Goal: Transaction & Acquisition: Purchase product/service

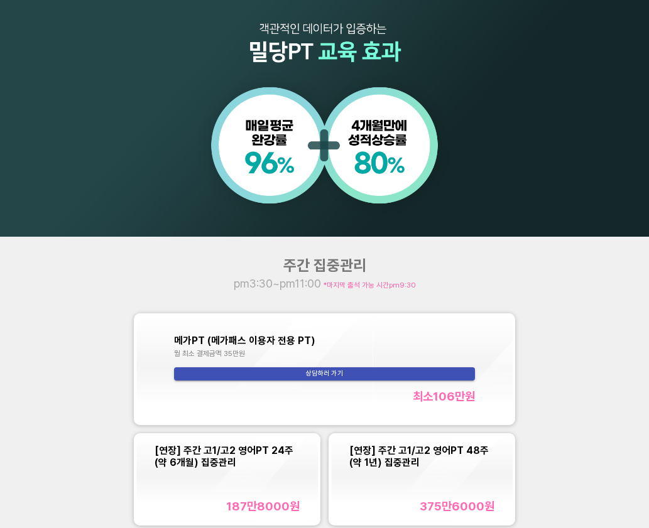
scroll to position [880, 0]
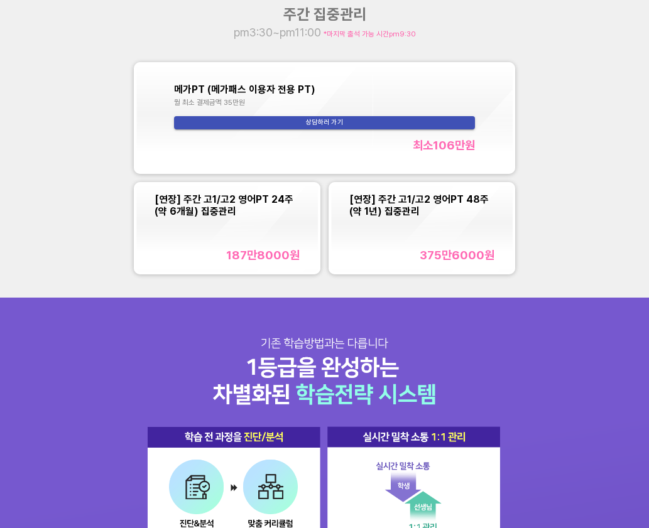
drag, startPoint x: 241, startPoint y: 333, endPoint x: 254, endPoint y: 326, distance: 14.3
click at [267, 244] on div "[연장] 주간 고1/고2 영어PT 24주(약 6개월) 집중관리 187만8000 원" at bounding box center [228, 227] width 146 height 69
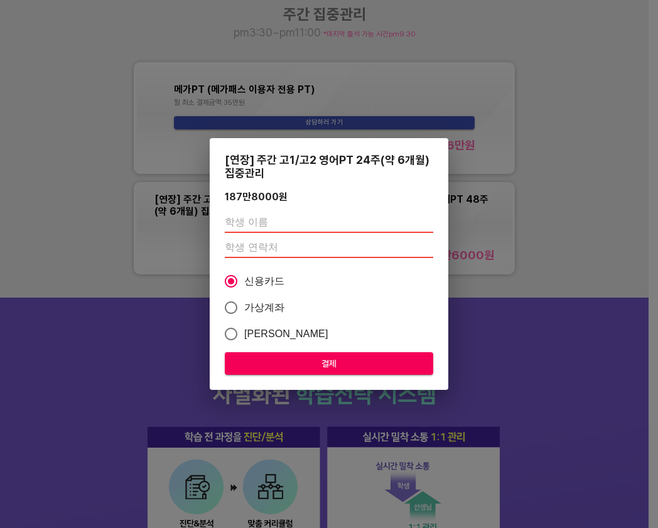
click at [291, 221] on input "text" at bounding box center [329, 223] width 209 height 20
click at [248, 244] on input "number" at bounding box center [329, 248] width 209 height 20
click at [268, 252] on input "number" at bounding box center [329, 248] width 209 height 20
click at [274, 219] on input "text" at bounding box center [329, 223] width 209 height 20
click at [490, 246] on div "[연장] 주간 고1/고2 영어PT 24주(약 6개월) 집중관리 187만8000 원 신용카드 가상계좌 카카오페이 결제" at bounding box center [329, 264] width 658 height 528
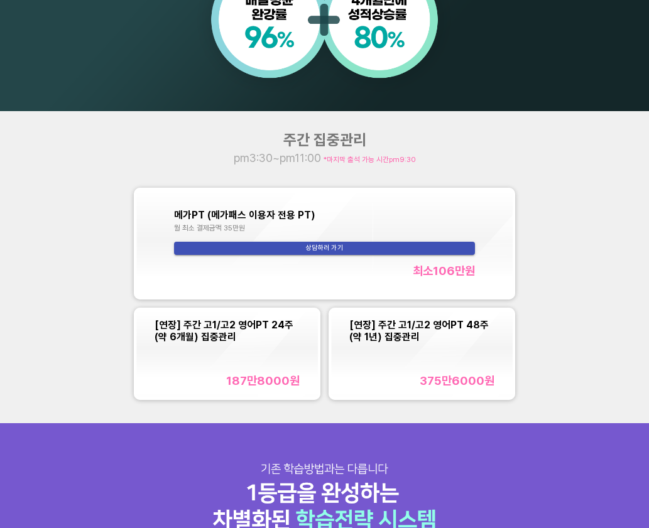
scroll to position [691, 0]
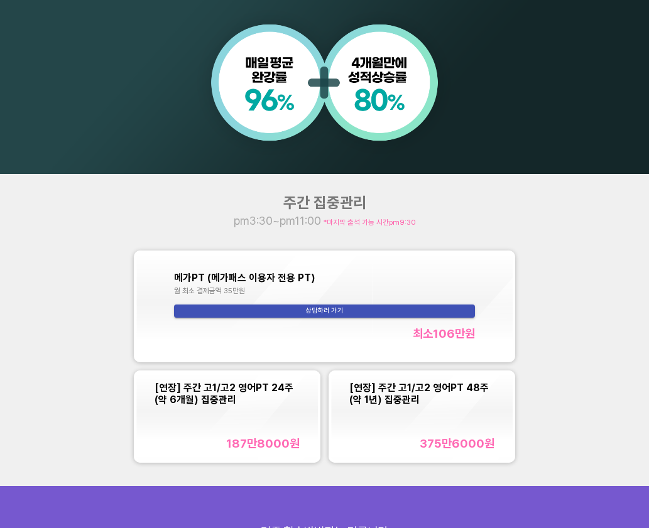
click at [280, 411] on div "[연장] 주간 고1/고2 영어PT 24주(약 6개월) 집중관리 187만8000 원" at bounding box center [228, 416] width 146 height 69
click at [252, 428] on div "[연장] 주간 고1/고2 영어PT 24주(약 6개월) 집중관리 187만8000 원" at bounding box center [228, 416] width 146 height 69
click at [252, 433] on div "[연장] 주간 고1/고2 영어PT 24주(약 6개월) 집중관리 187만8000 원" at bounding box center [228, 416] width 146 height 69
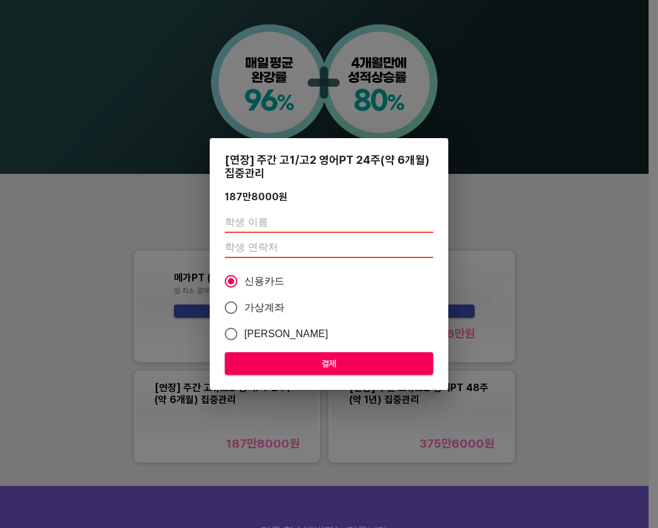
click at [476, 226] on div "[연장] 주간 고1/고2 영어PT 24주(약 6개월) 집중관리 187만8000 원 신용카드 가상계좌 카카오페이 결제" at bounding box center [329, 264] width 658 height 528
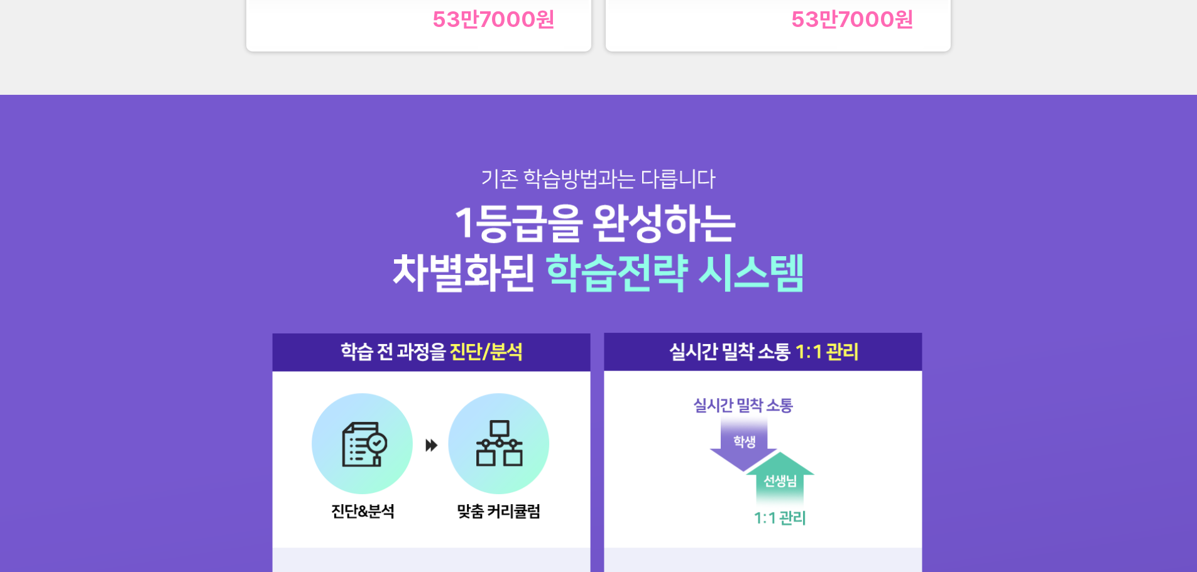
scroll to position [1571, 0]
